Goal: Task Accomplishment & Management: Complete application form

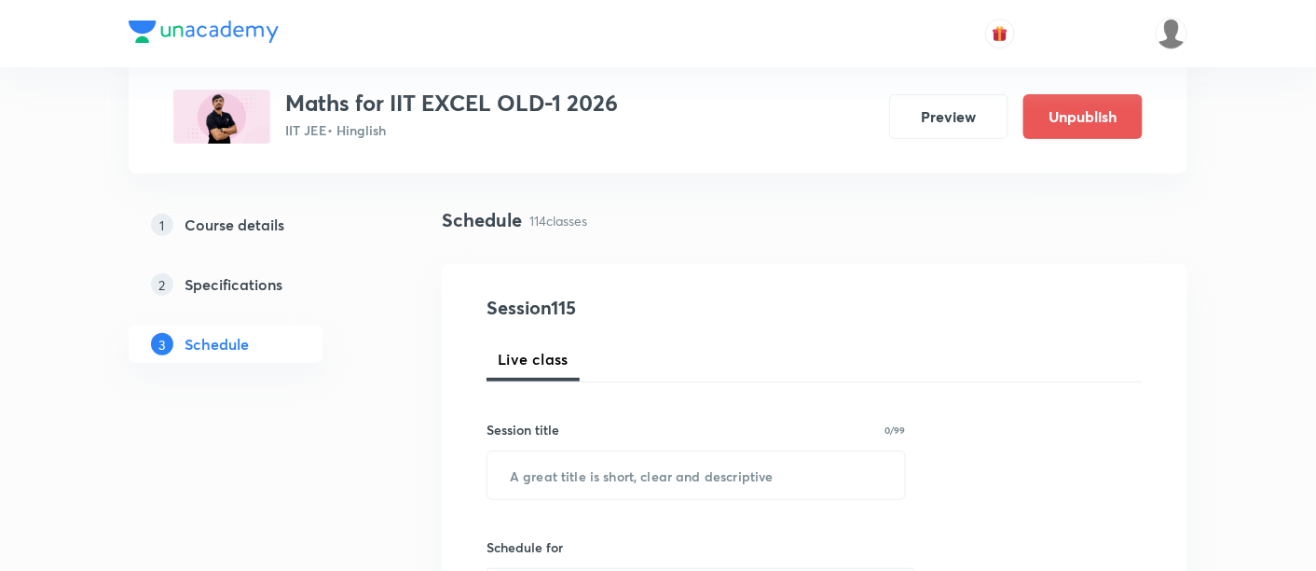
scroll to position [148, 0]
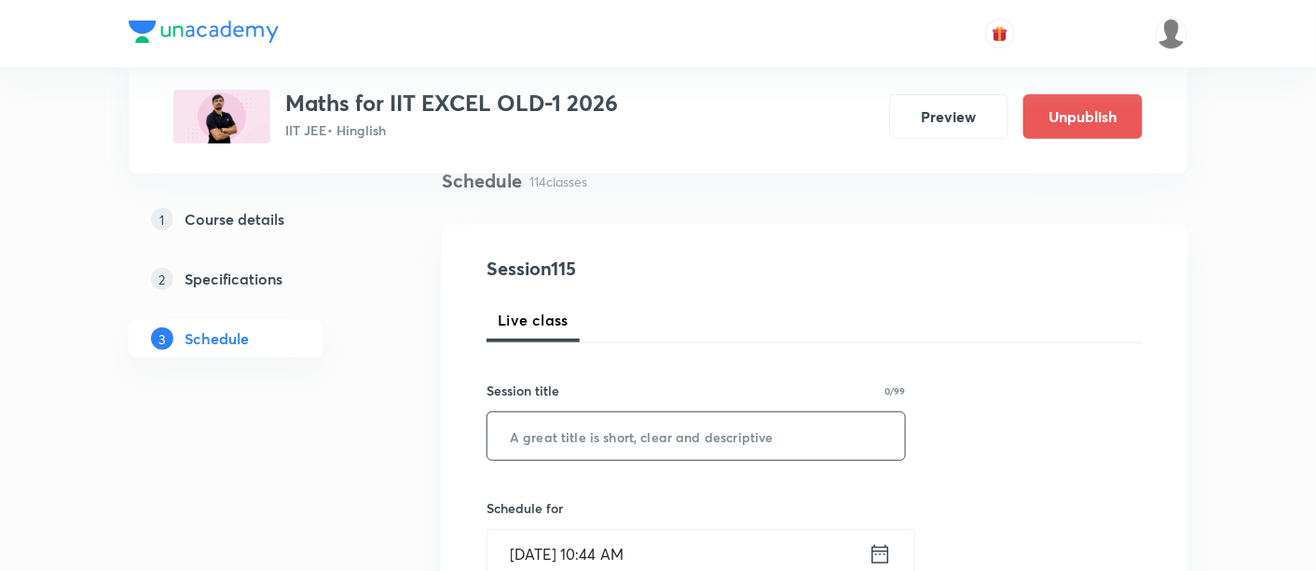
click at [599, 437] on input "text" at bounding box center [697, 436] width 418 height 48
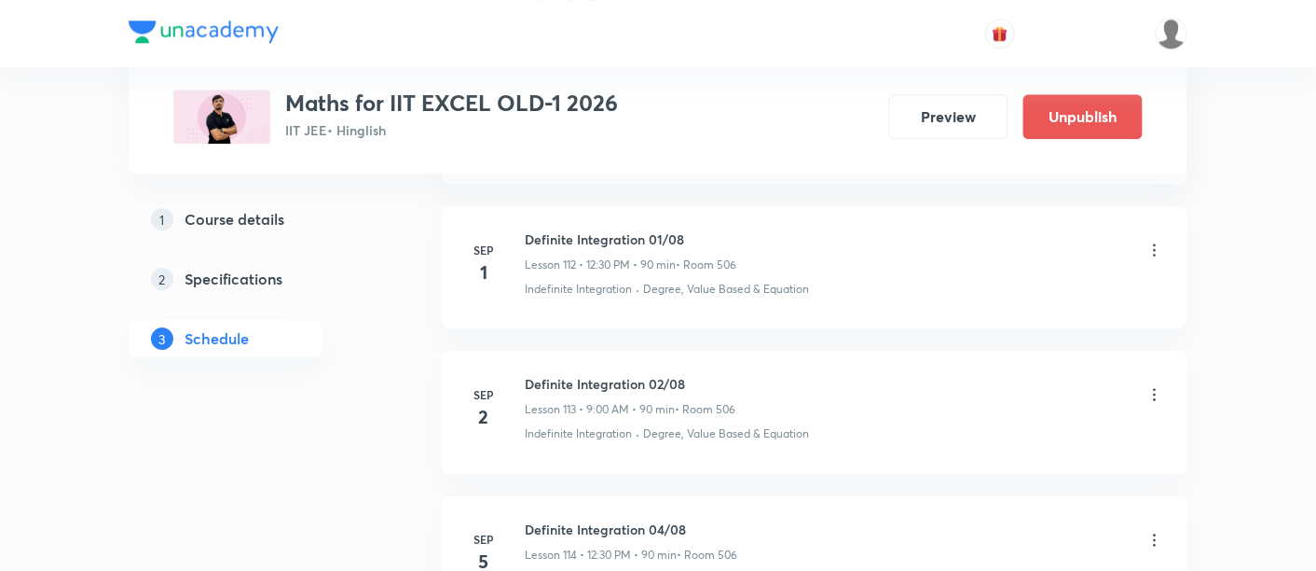
scroll to position [17176, 0]
drag, startPoint x: 529, startPoint y: 321, endPoint x: 722, endPoint y: 324, distance: 193.0
click at [722, 376] on h6 "Definite Integration 02/08" at bounding box center [630, 386] width 211 height 20
copy h6 "Definite Integration 02/08"
click at [724, 376] on h6 "Definite Integration 02/08" at bounding box center [630, 386] width 211 height 20
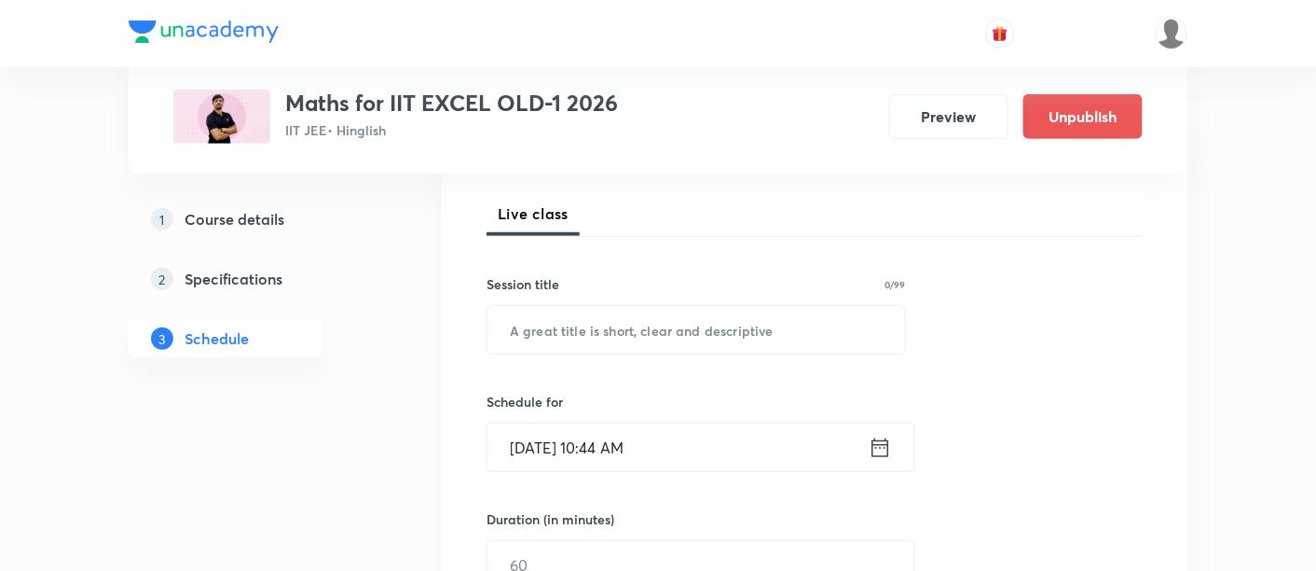
scroll to position [255, 0]
click at [668, 335] on input "text" at bounding box center [697, 329] width 418 height 48
paste input "Definite Integration 02/08"
click at [668, 323] on input "Definite Integration 02/08" at bounding box center [697, 329] width 418 height 48
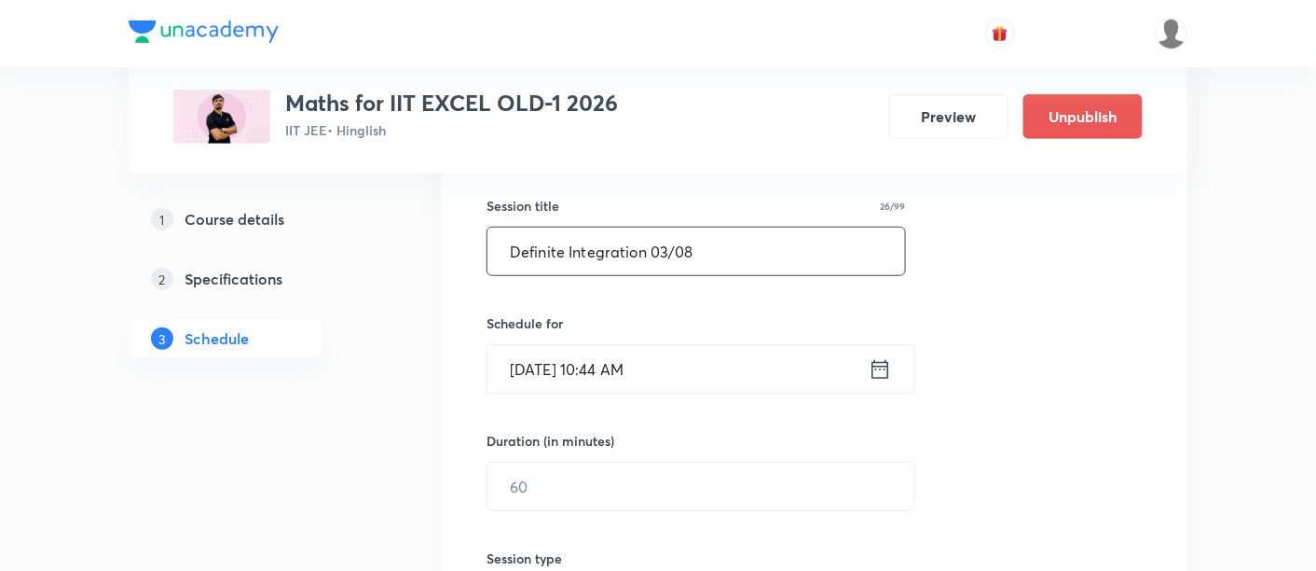
scroll to position [337, 0]
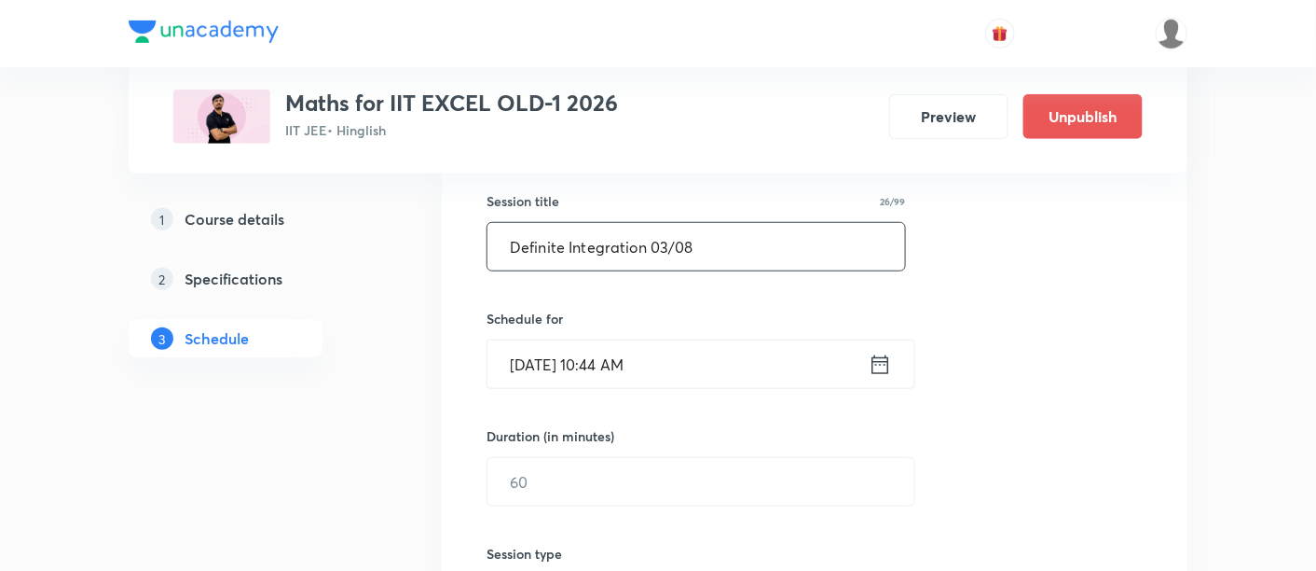
type input "Definite Integration 03/08"
click at [888, 365] on icon at bounding box center [881, 363] width 17 height 19
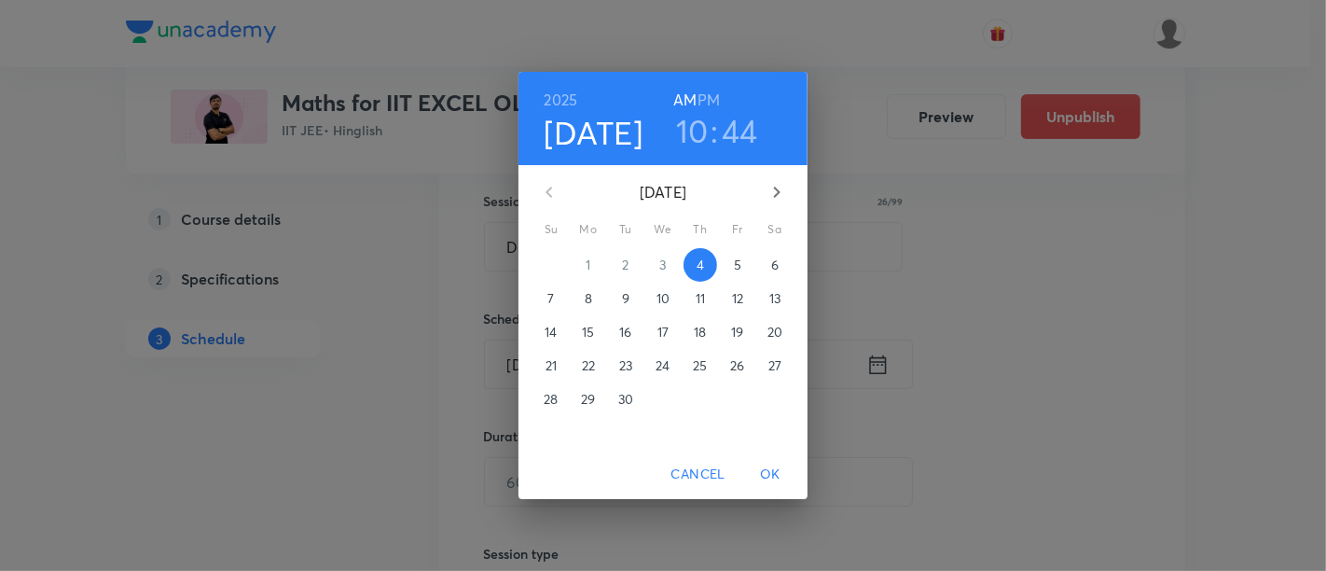
click at [709, 95] on h6 "PM" at bounding box center [708, 100] width 22 height 26
click at [697, 130] on h3 "10" at bounding box center [692, 130] width 33 height 39
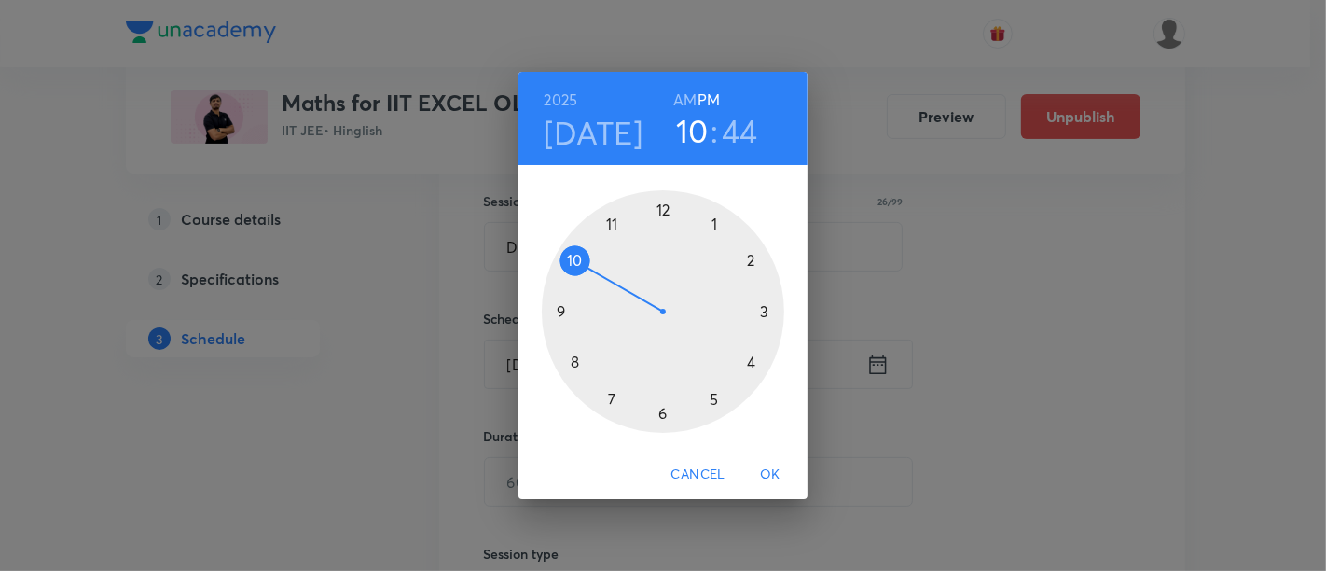
click at [755, 261] on div at bounding box center [663, 311] width 242 height 242
click at [767, 315] on div at bounding box center [663, 311] width 242 height 242
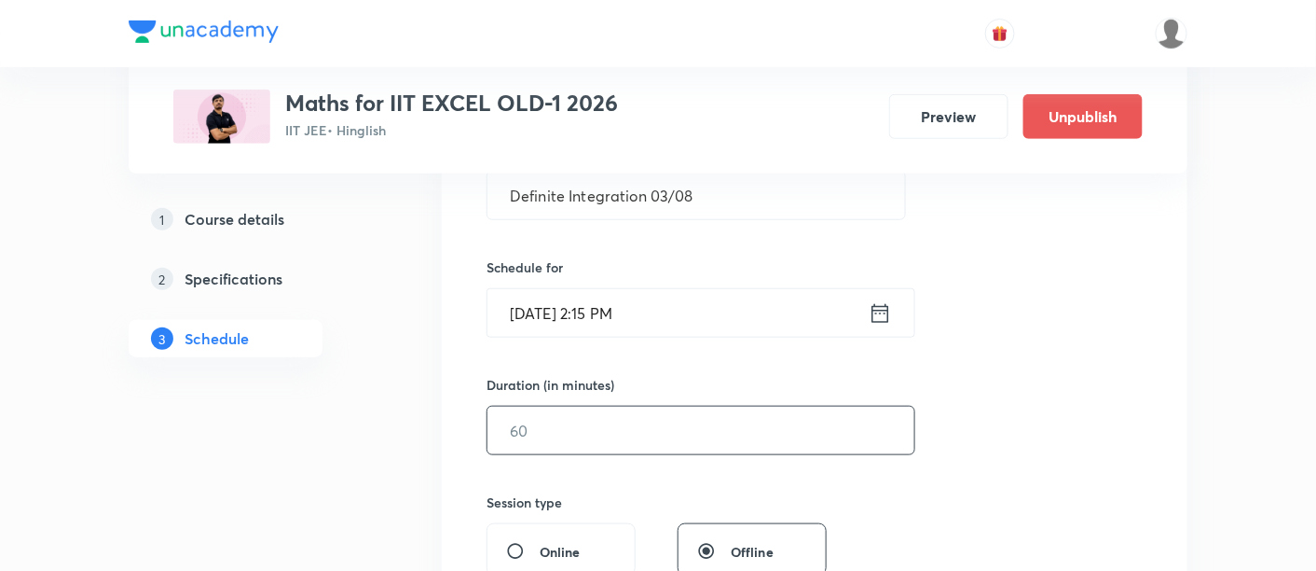
scroll to position [396, 0]
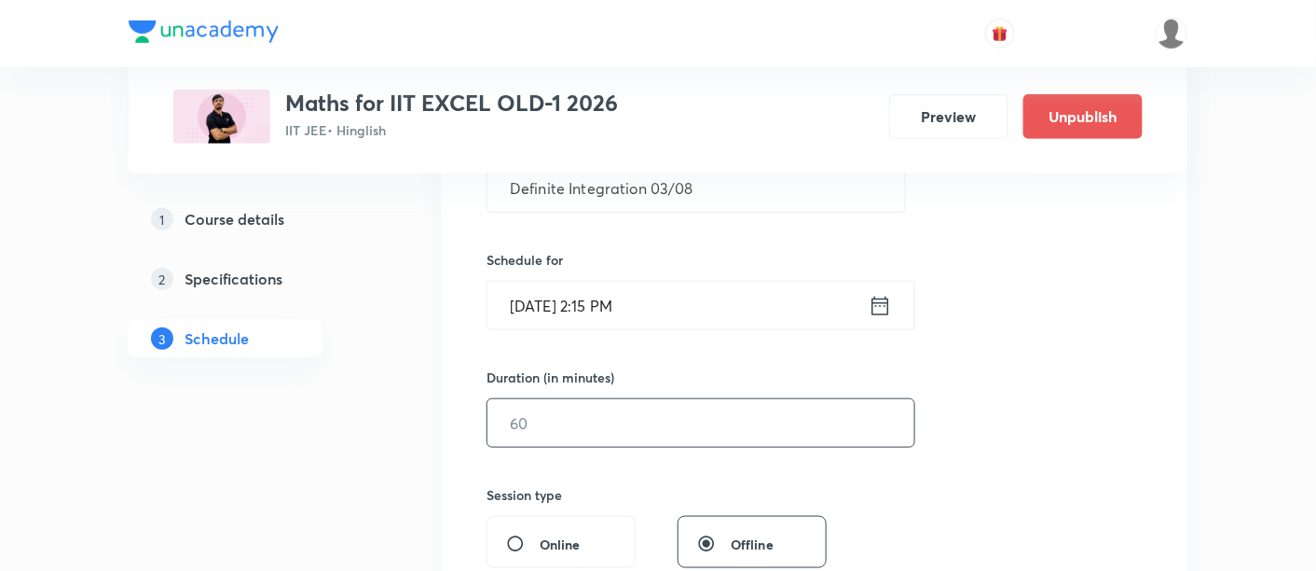
click at [692, 420] on input "text" at bounding box center [701, 423] width 427 height 48
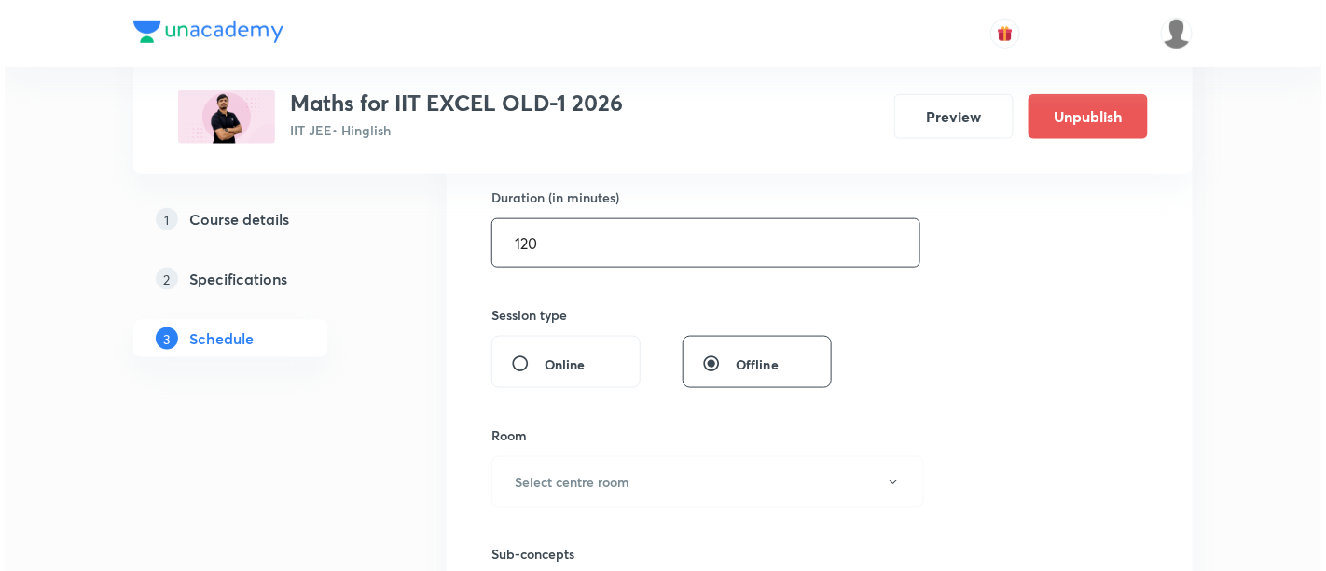
scroll to position [594, 0]
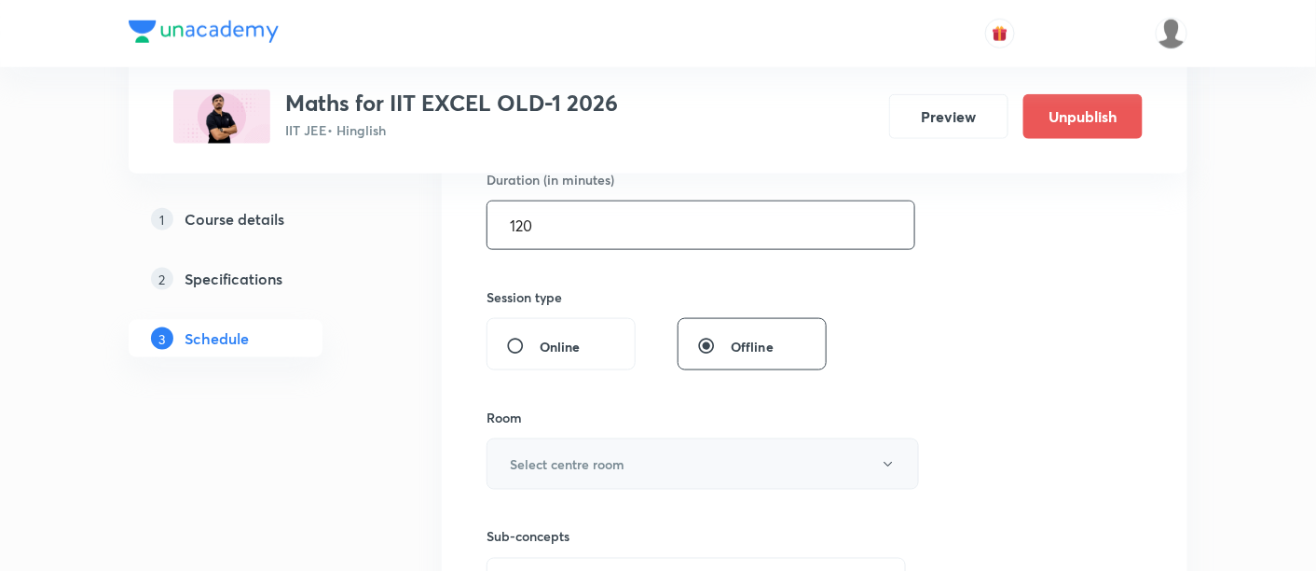
type input "120"
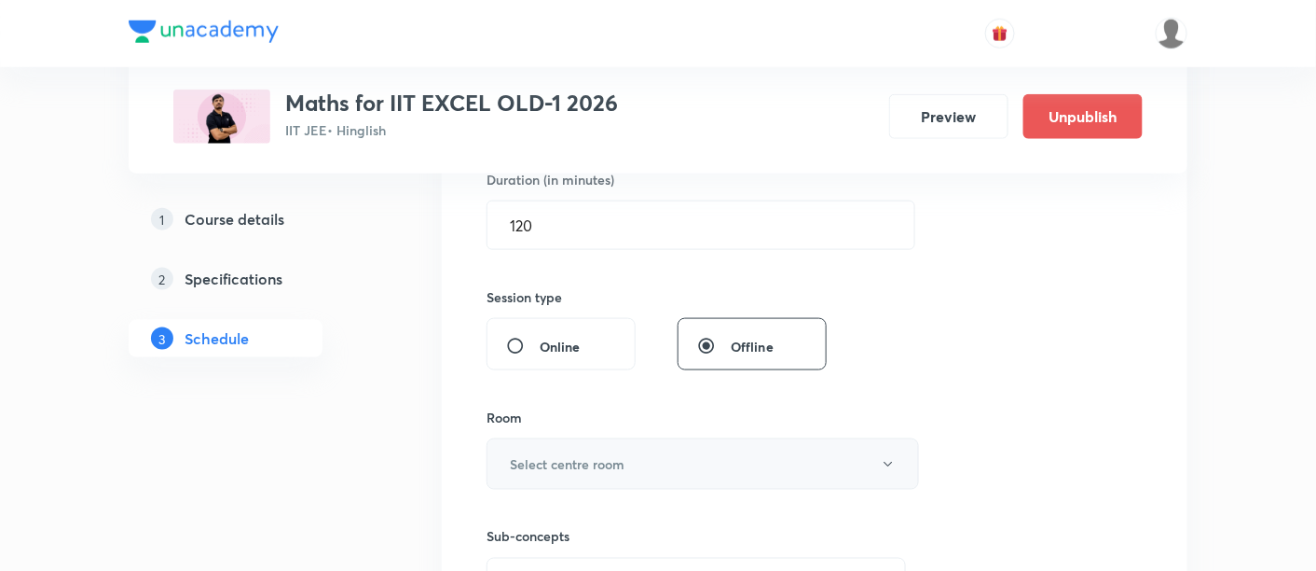
click at [575, 472] on button "Select centre room" at bounding box center [703, 463] width 433 height 51
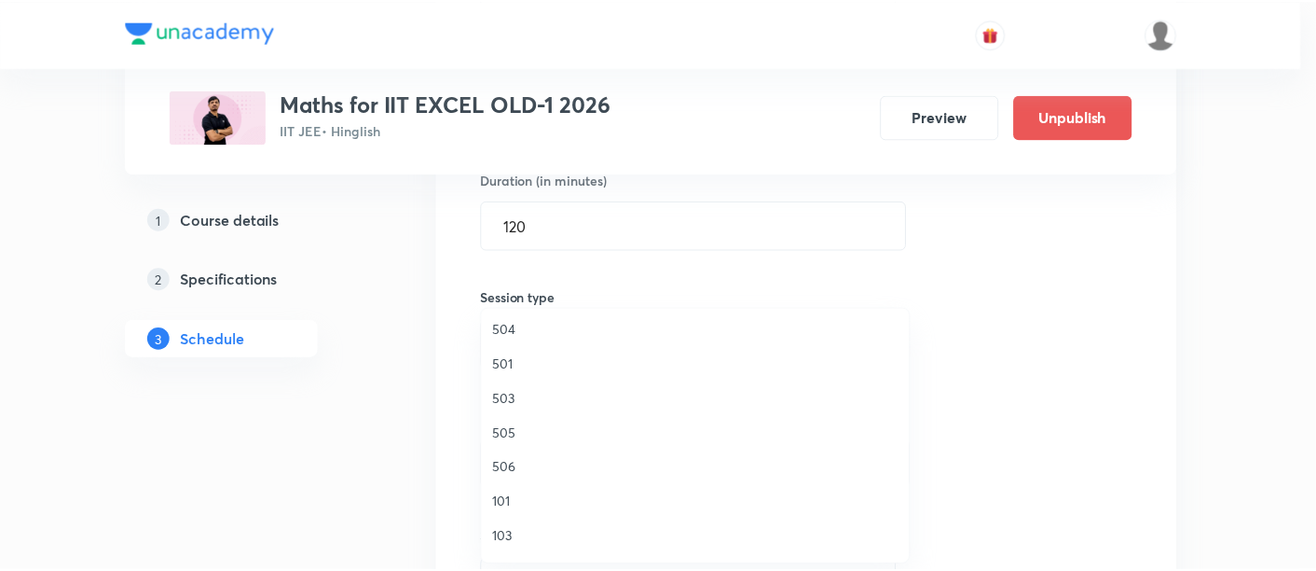
scroll to position [327, 0]
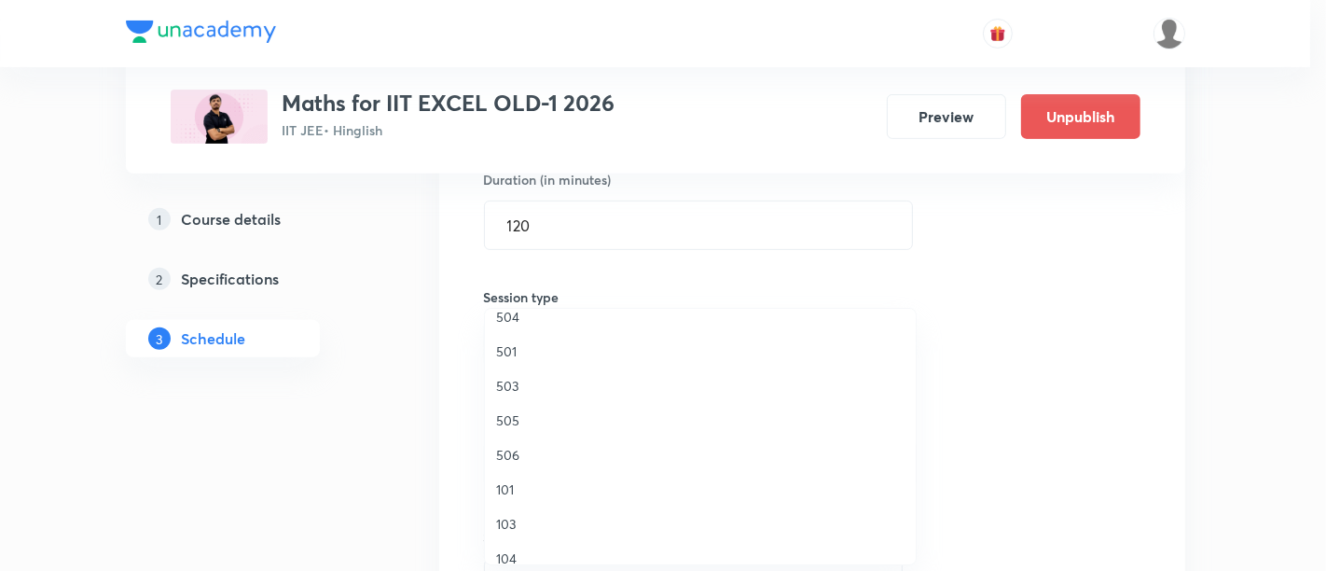
click at [505, 448] on span "506" at bounding box center [700, 455] width 408 height 20
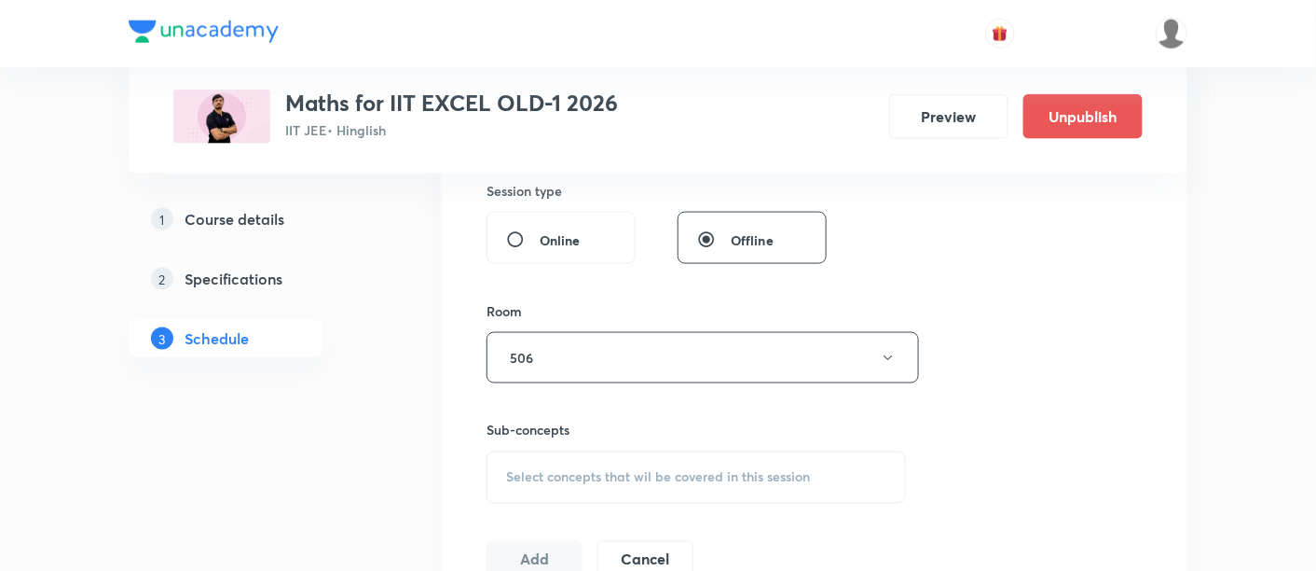
scroll to position [700, 0]
click at [650, 474] on span "Select concepts that wil be covered in this session" at bounding box center [658, 477] width 304 height 15
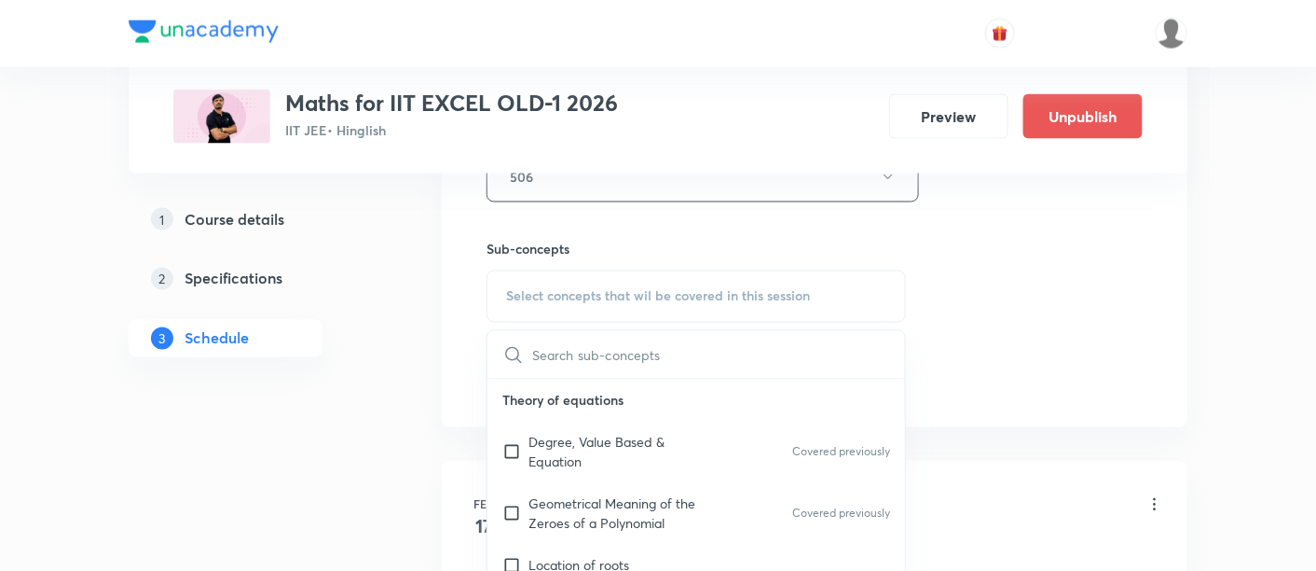
scroll to position [890, 0]
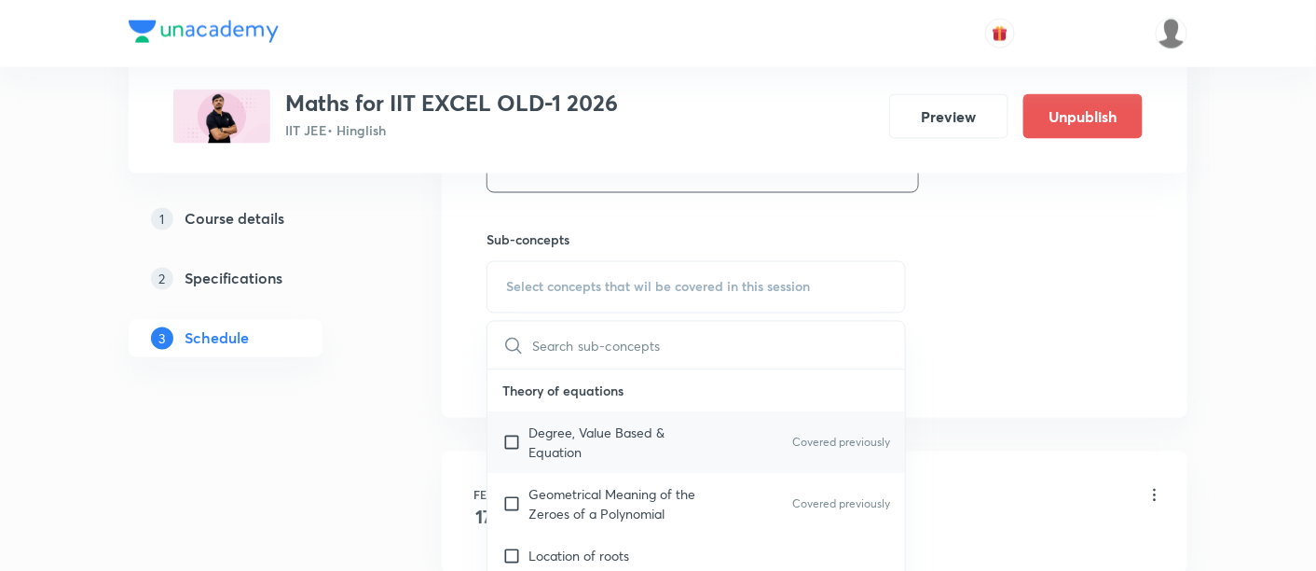
click at [573, 437] on p "Degree, Value Based & Equation" at bounding box center [623, 442] width 188 height 39
checkbox input "true"
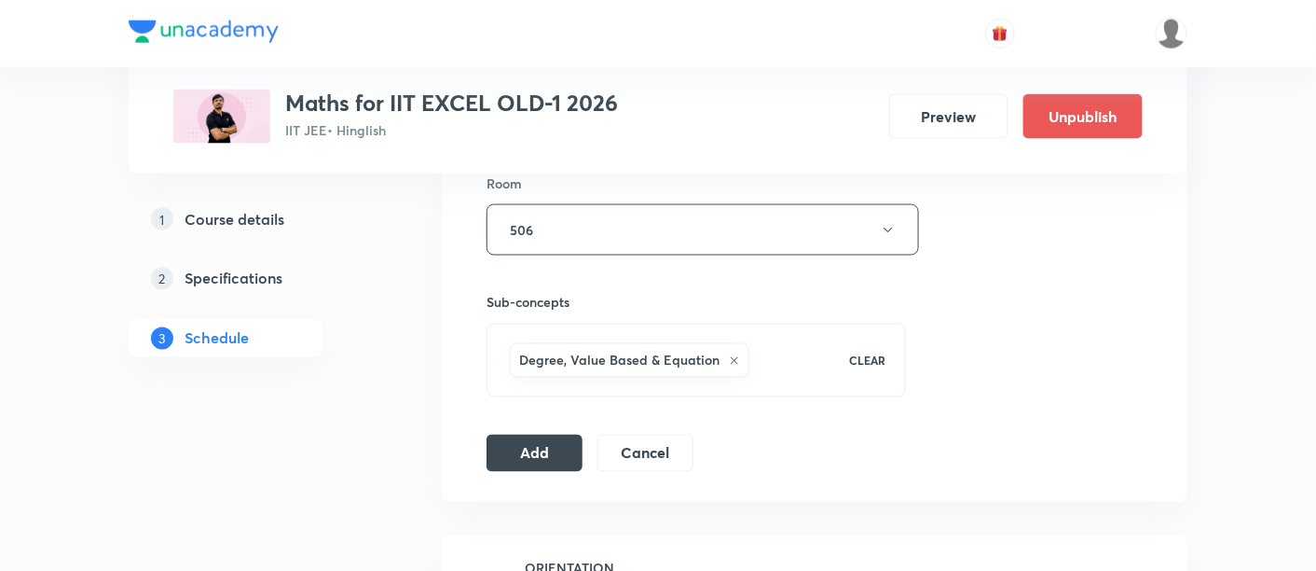
scroll to position [849, 0]
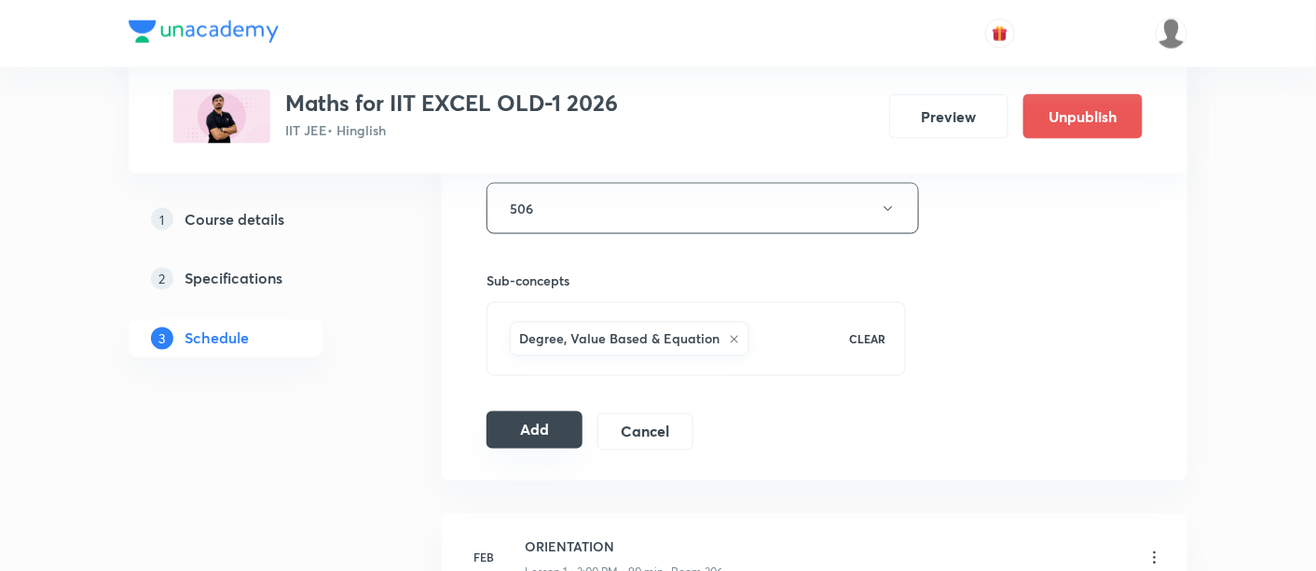
click at [546, 430] on button "Add" at bounding box center [535, 429] width 96 height 37
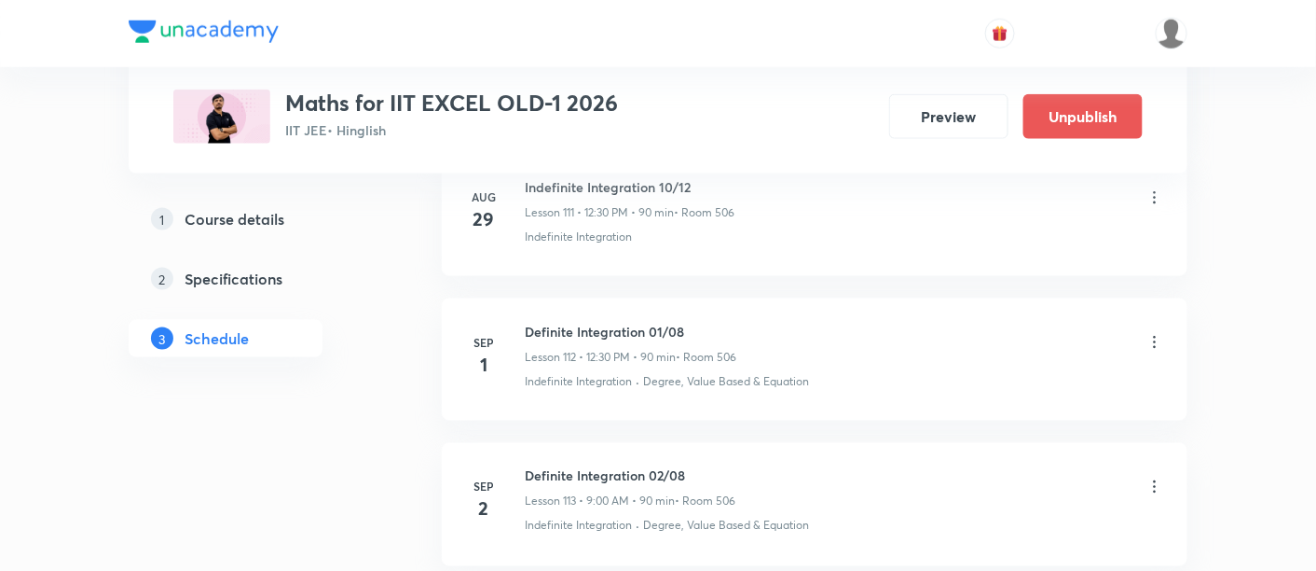
scroll to position [16628, 0]
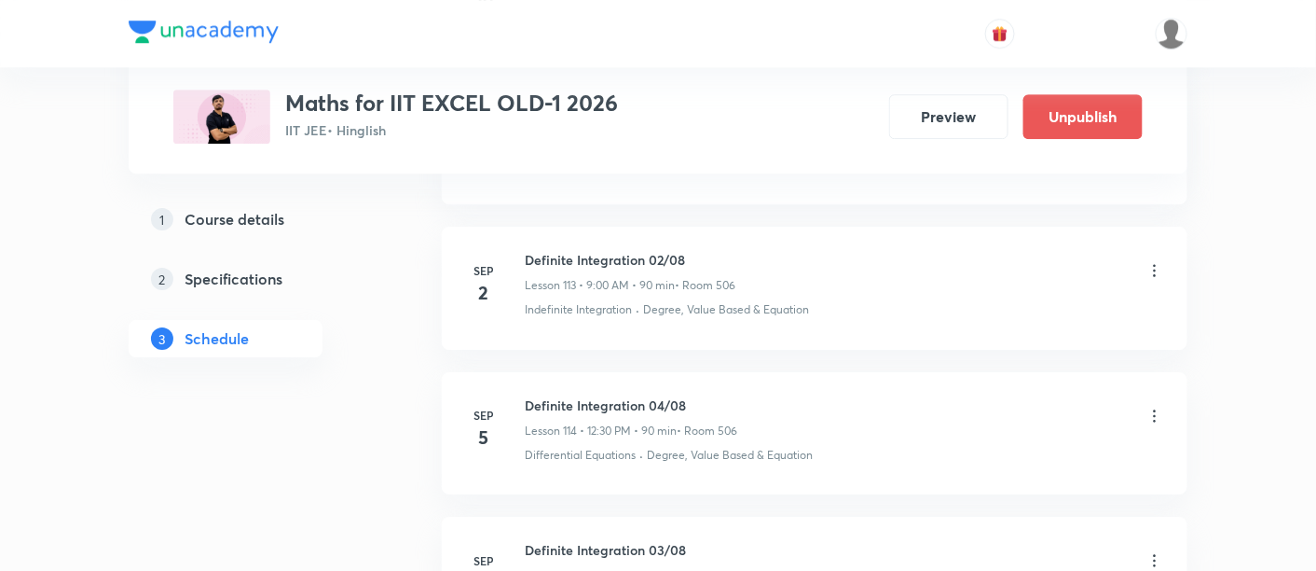
scroll to position [17289, 0]
